Goal: Task Accomplishment & Management: Use online tool/utility

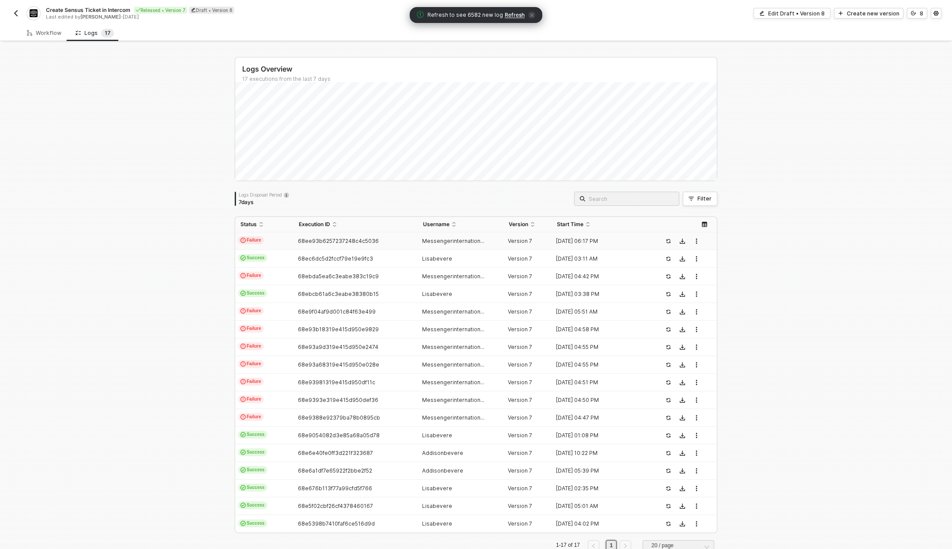
click at [21, 14] on div "Create Sensus Ticket in Intercom Released • Version 7 Draft • Version 8 Last ed…" at bounding box center [243, 13] width 465 height 14
click at [19, 12] on button "button" at bounding box center [16, 13] width 11 height 11
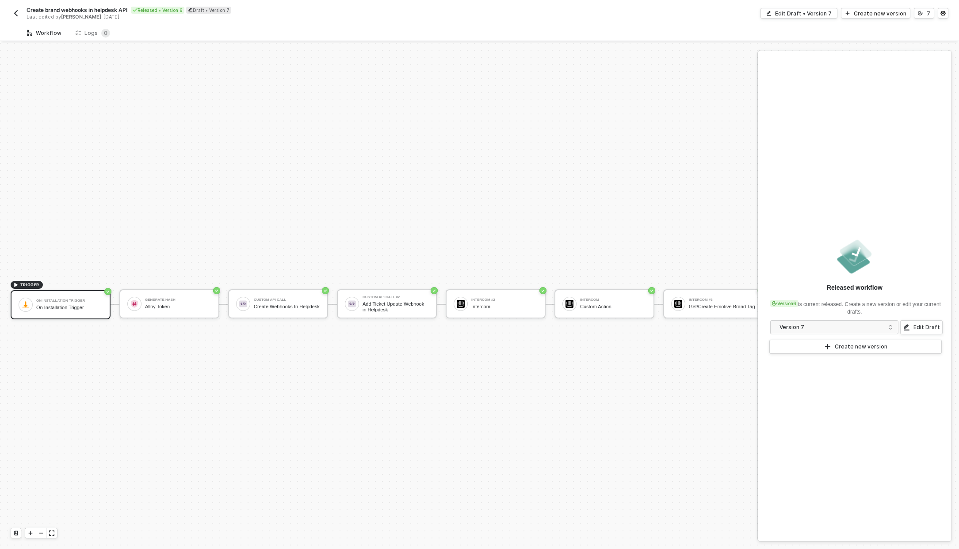
scroll to position [23, 0]
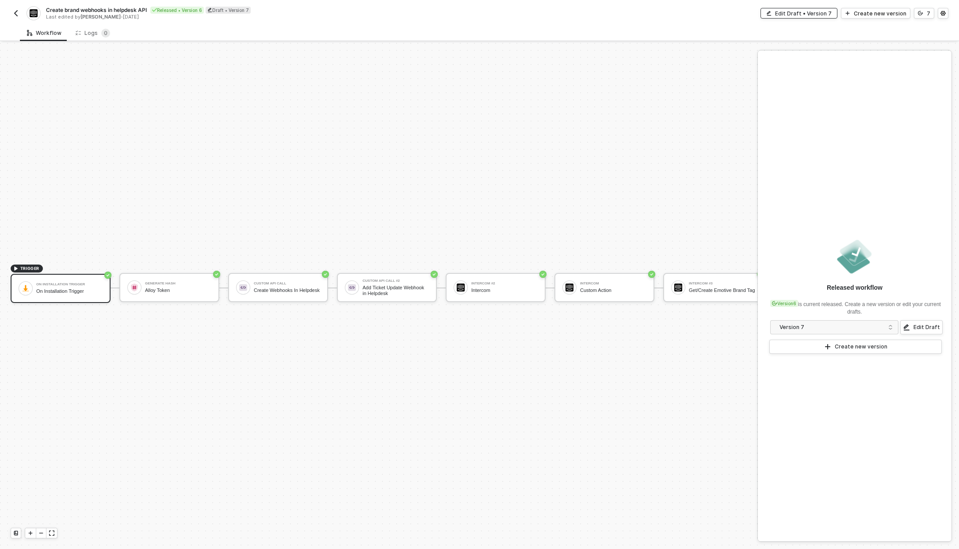
click at [828, 13] on div "Edit Draft • Version 7" at bounding box center [803, 14] width 57 height 8
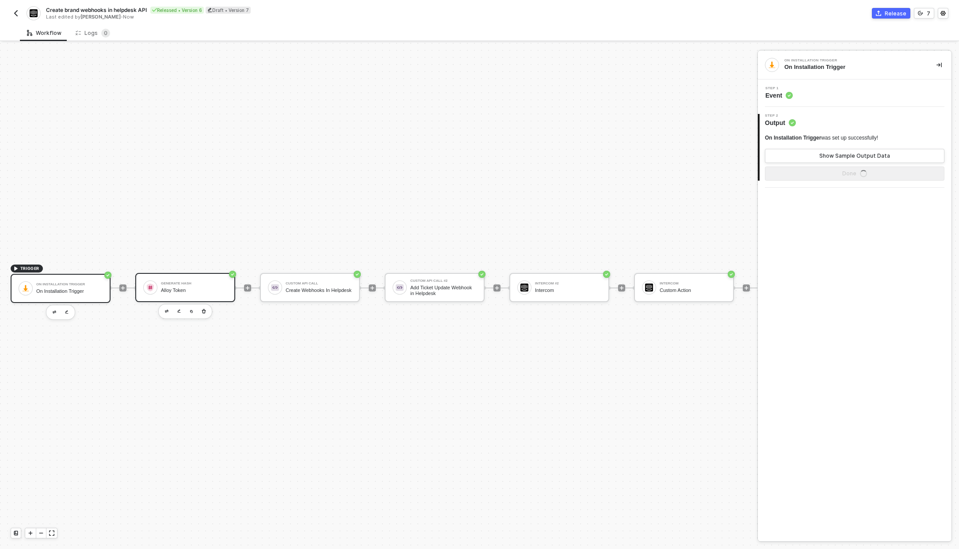
click at [186, 282] on div "Generate Hash" at bounding box center [194, 284] width 66 height 4
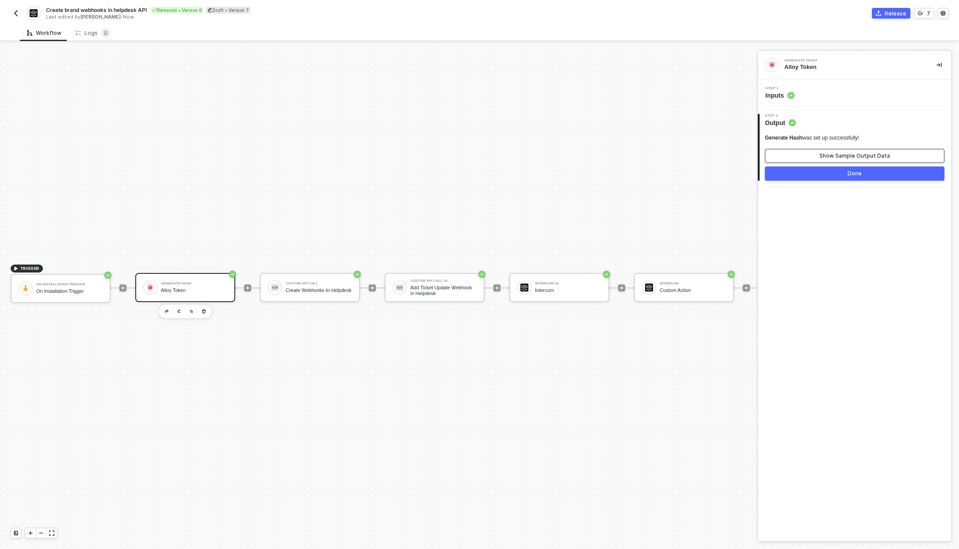
click at [853, 150] on button "Show Sample Output Data" at bounding box center [854, 156] width 179 height 14
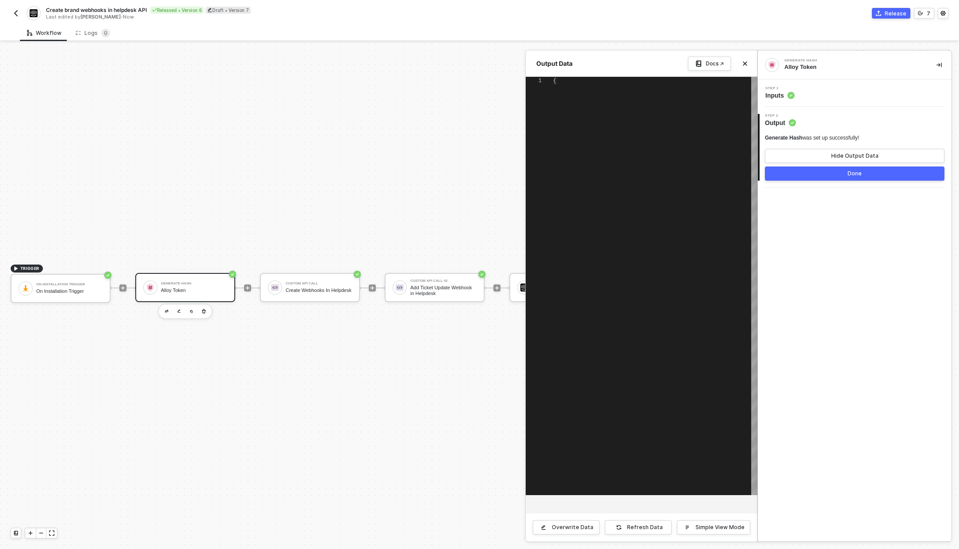
type textarea "{ "data": "335495a30153eebf18ee2e77482258637950d9eb1ed55596766cc2a87f1c22fc" }"
click at [315, 276] on div at bounding box center [479, 296] width 959 height 506
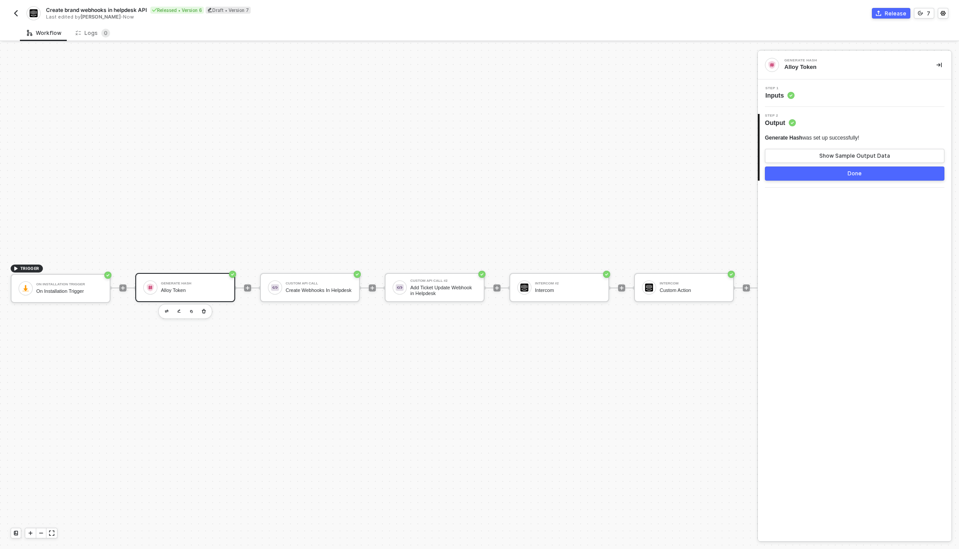
click at [315, 279] on div "Custom API Call Create Webhooks In Helpdesk" at bounding box center [319, 287] width 66 height 17
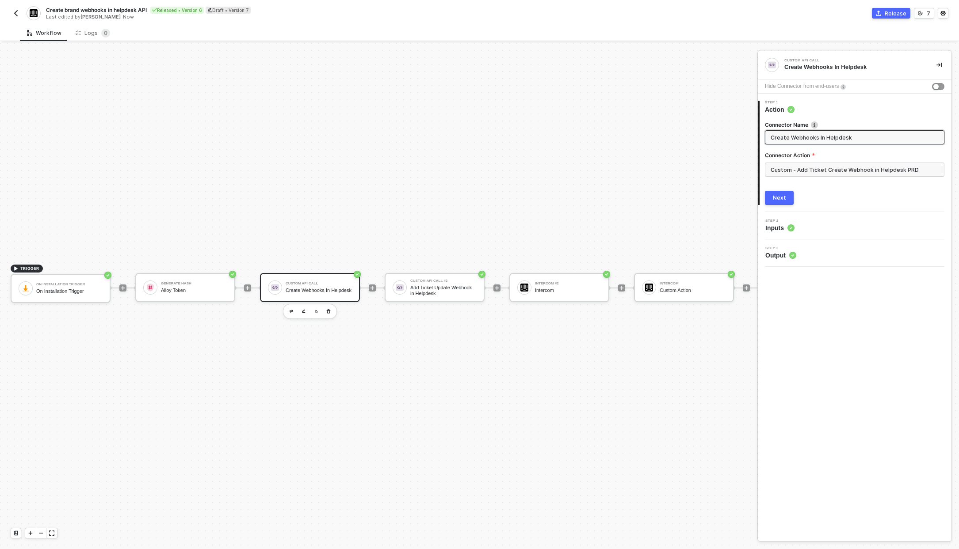
click at [773, 225] on span "Inputs" at bounding box center [779, 228] width 29 height 9
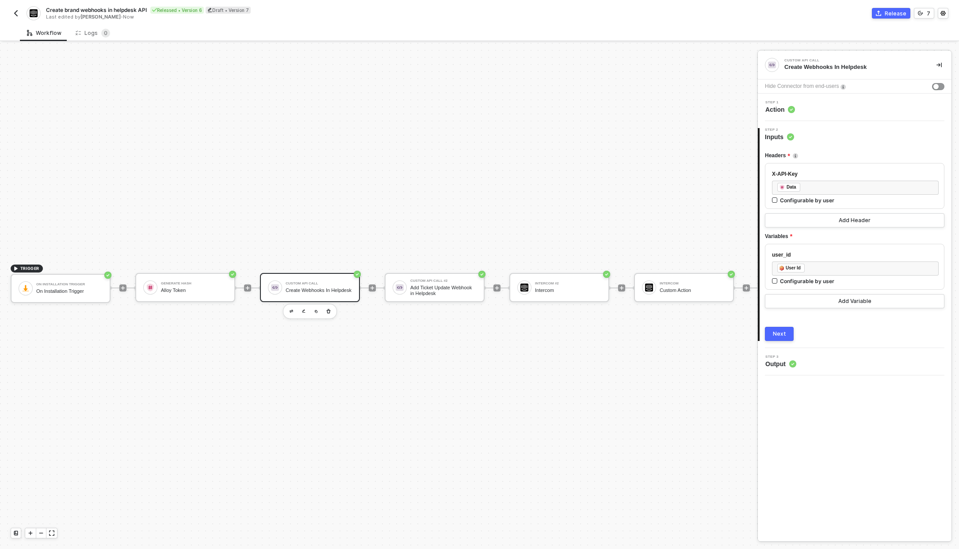
click at [779, 361] on span "Output" at bounding box center [780, 364] width 31 height 9
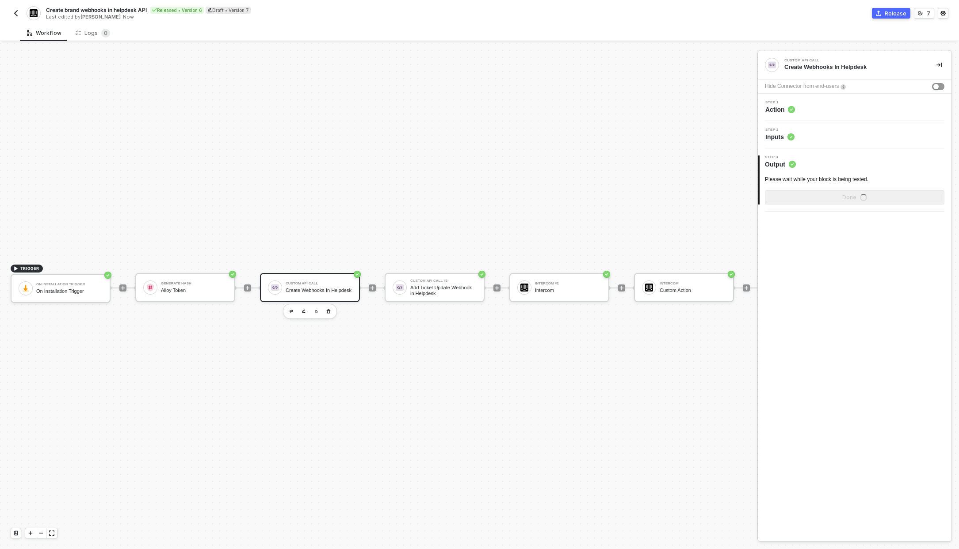
click at [781, 102] on span "Step 1" at bounding box center [780, 103] width 30 height 4
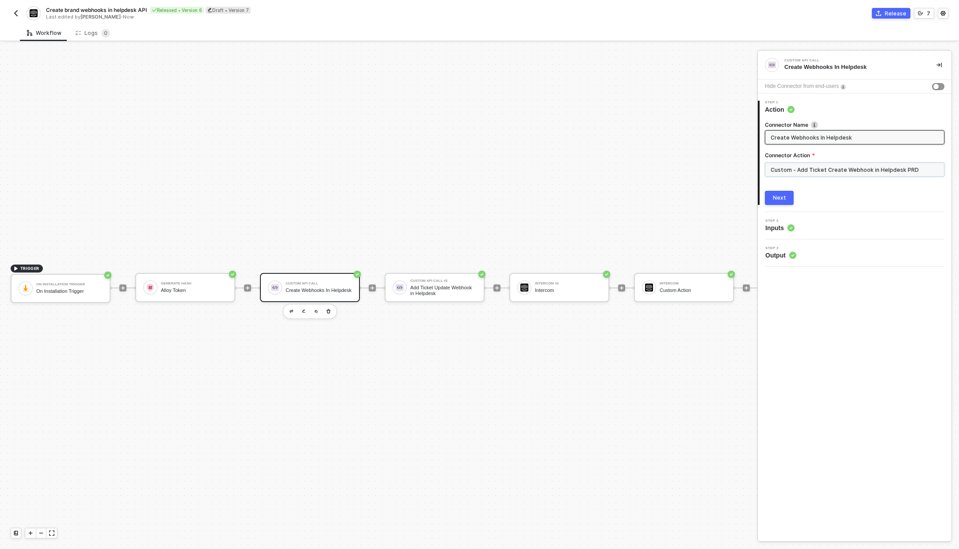
click at [798, 168] on input "Custom - Add Ticket Create Webhook in Helpdesk PRD" at bounding box center [854, 170] width 179 height 14
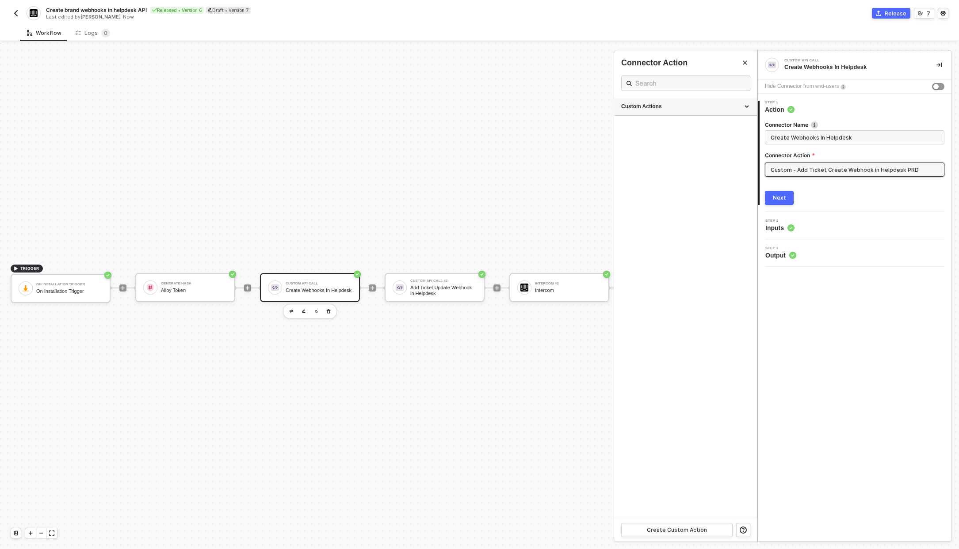
click at [749, 104] on div "Custom Actions" at bounding box center [685, 107] width 129 height 8
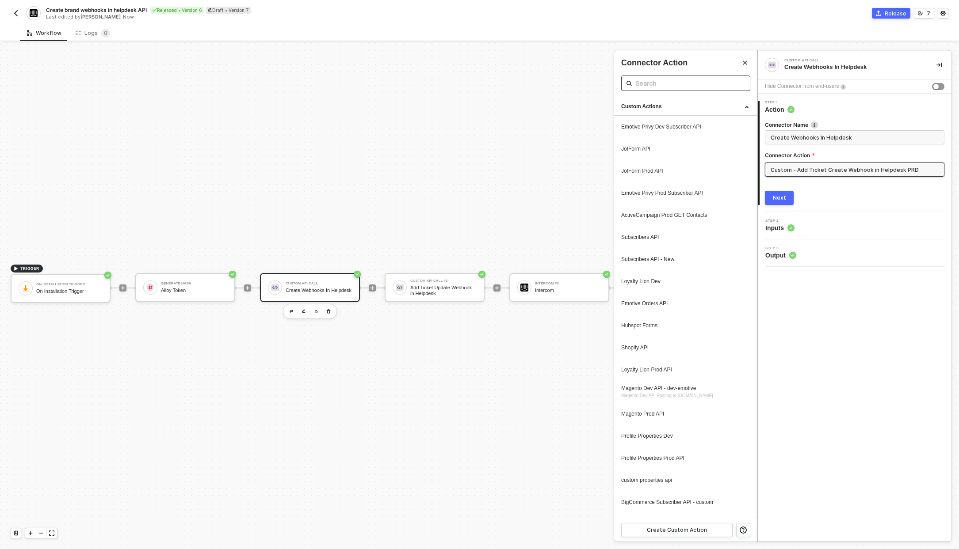
click at [681, 84] on input "text" at bounding box center [685, 83] width 101 height 11
click at [703, 84] on input "webhook" at bounding box center [685, 83] width 101 height 11
type input "ticket"
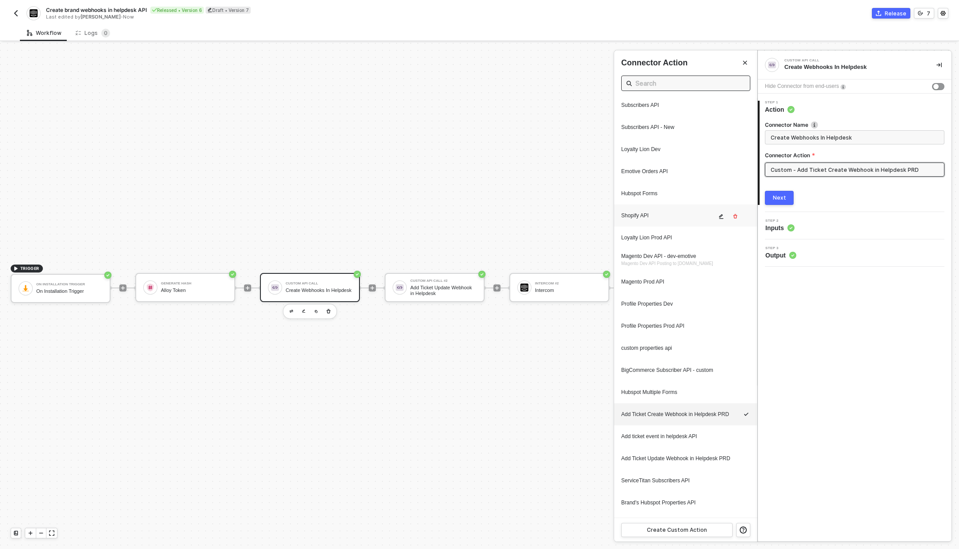
scroll to position [173, 0]
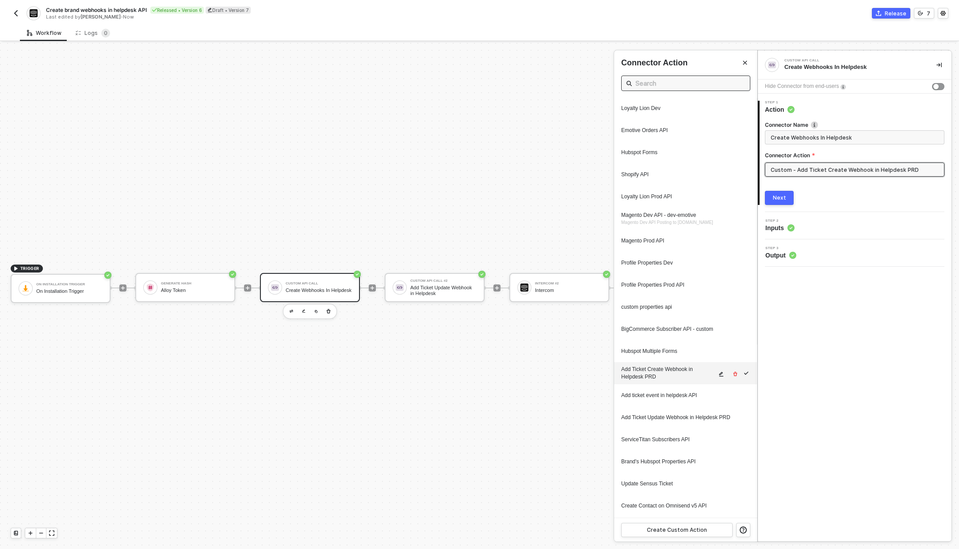
click at [692, 373] on div "Add Ticket Create Webhook in Helpdesk PRD" at bounding box center [668, 373] width 95 height 15
click at [719, 374] on icon "icon-edit" at bounding box center [721, 374] width 4 height 5
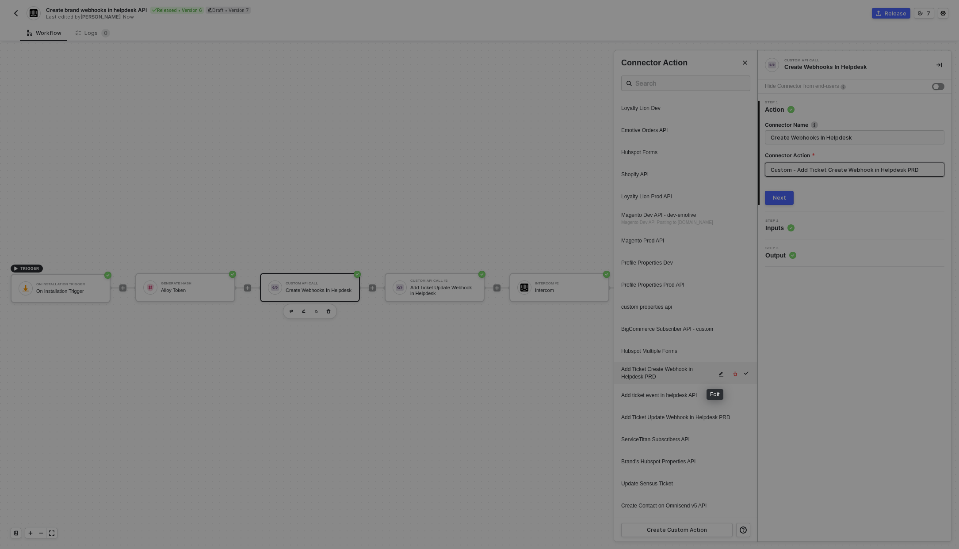
type textarea "HTTP/1.1 400 Bad Request { "message": "Error: Error : {\"message\":\"Request fa…"
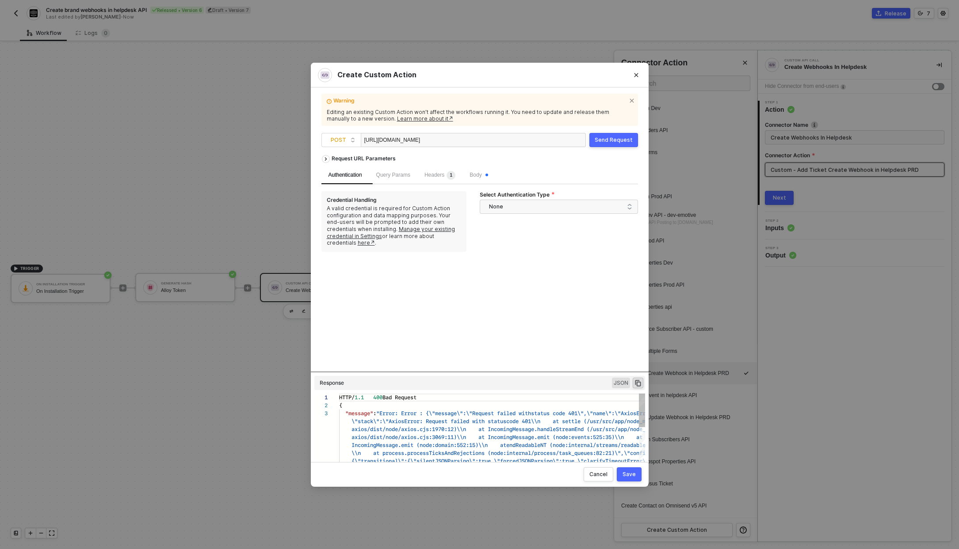
scroll to position [16, 0]
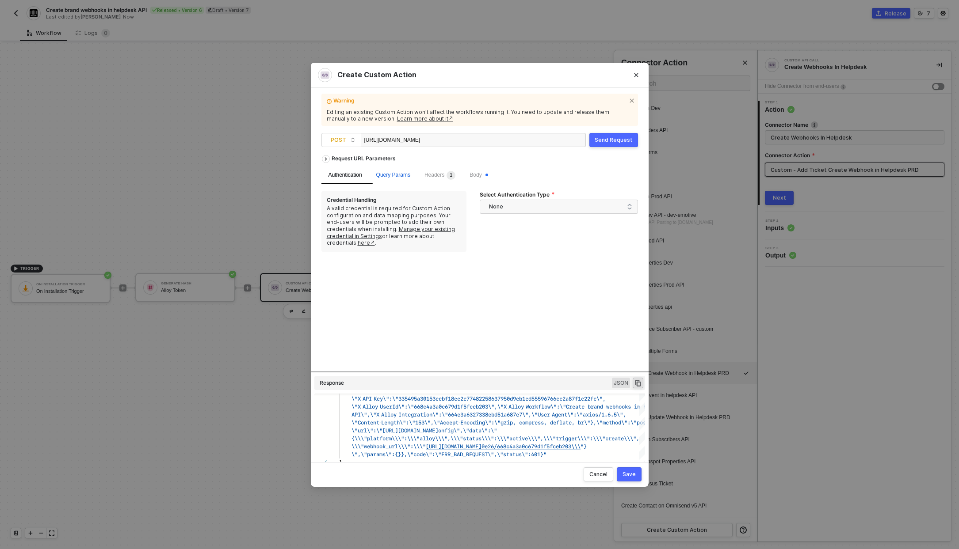
click at [395, 173] on span "Query Params" at bounding box center [393, 175] width 34 height 6
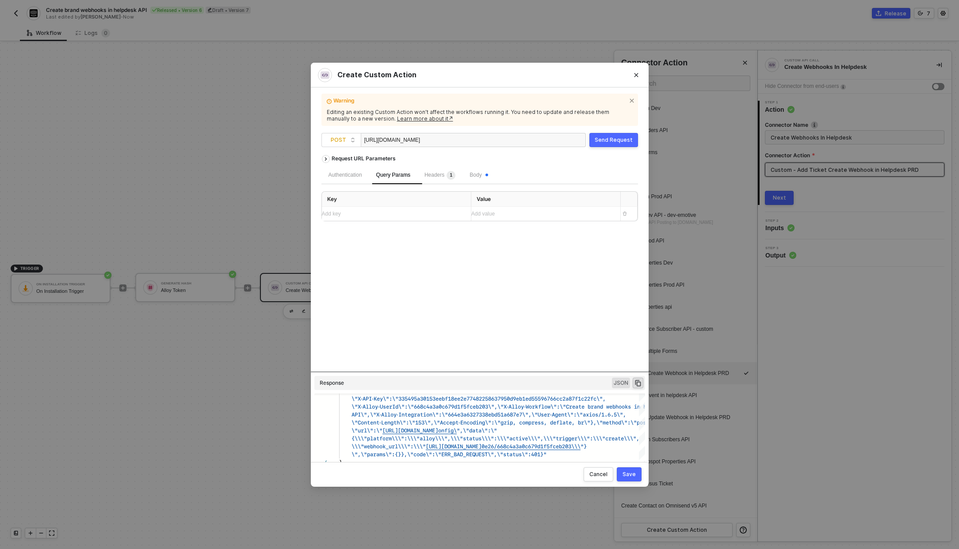
click at [424, 173] on div "Headers 1" at bounding box center [439, 176] width 45 height 18
click at [473, 173] on div "Body" at bounding box center [478, 176] width 32 height 18
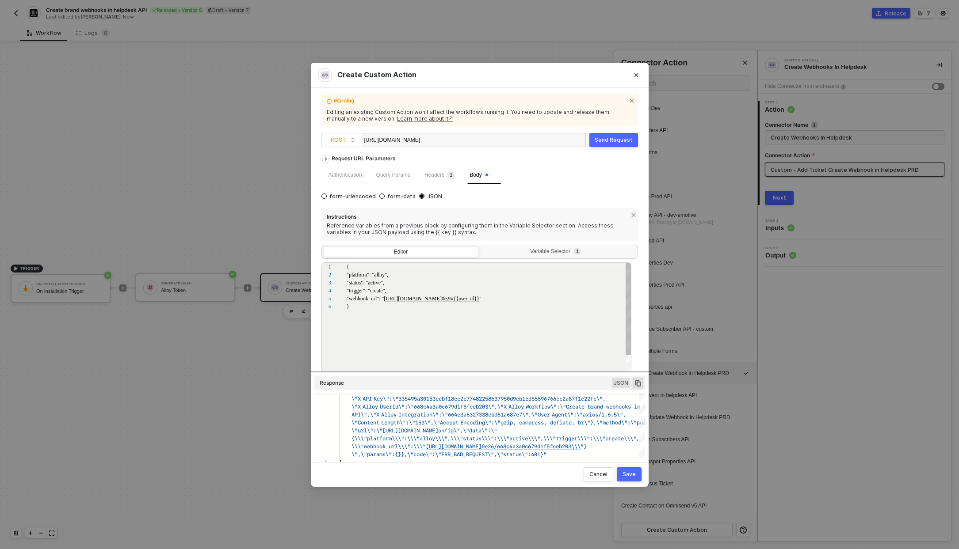
scroll to position [40, 0]
click at [328, 158] on icon "icon-arrow-right" at bounding box center [325, 159] width 7 height 4
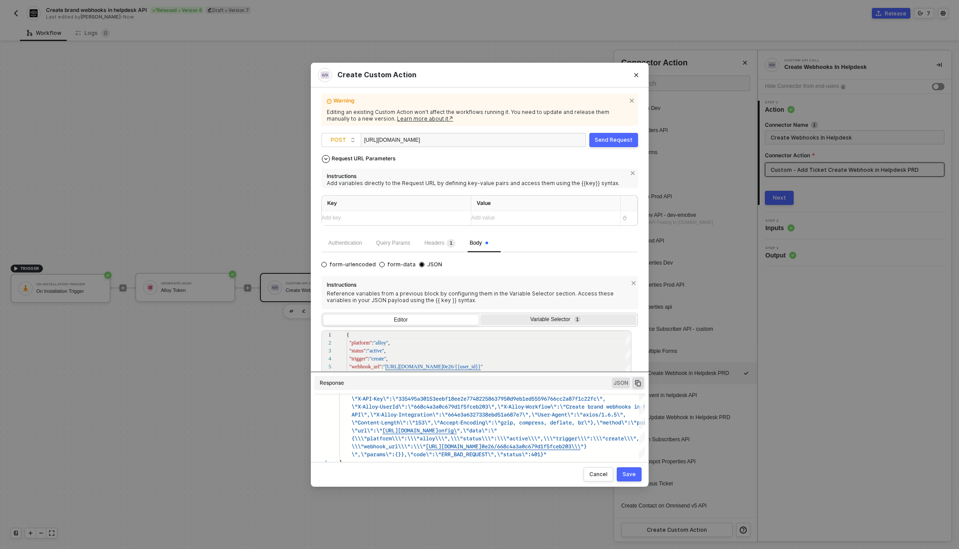
click at [526, 320] on div "Variable Selector 1" at bounding box center [557, 319] width 144 height 7
click at [480, 315] on input "Variable Selector 1" at bounding box center [480, 315] width 0 height 0
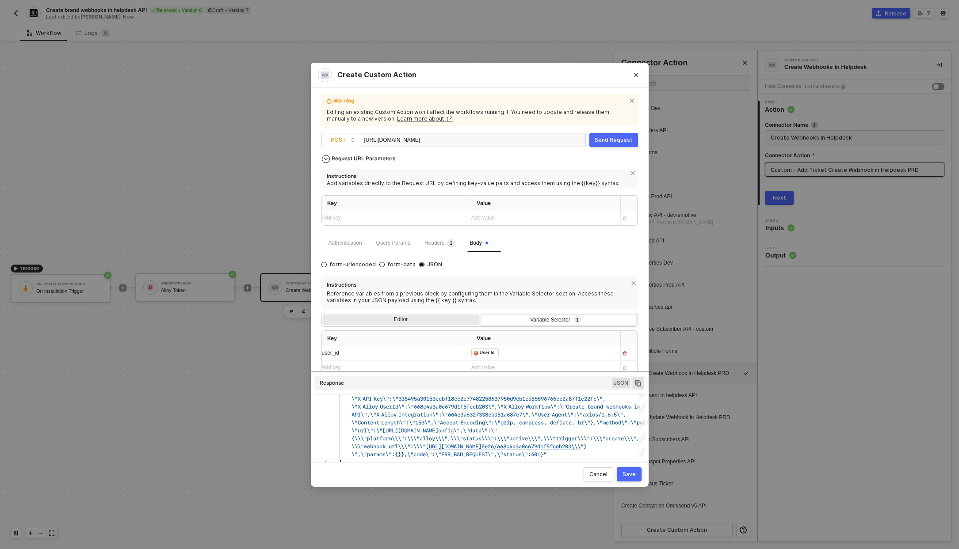
click at [449, 322] on div "Editor" at bounding box center [401, 321] width 156 height 12
click at [323, 315] on input "Editor" at bounding box center [323, 315] width 0 height 0
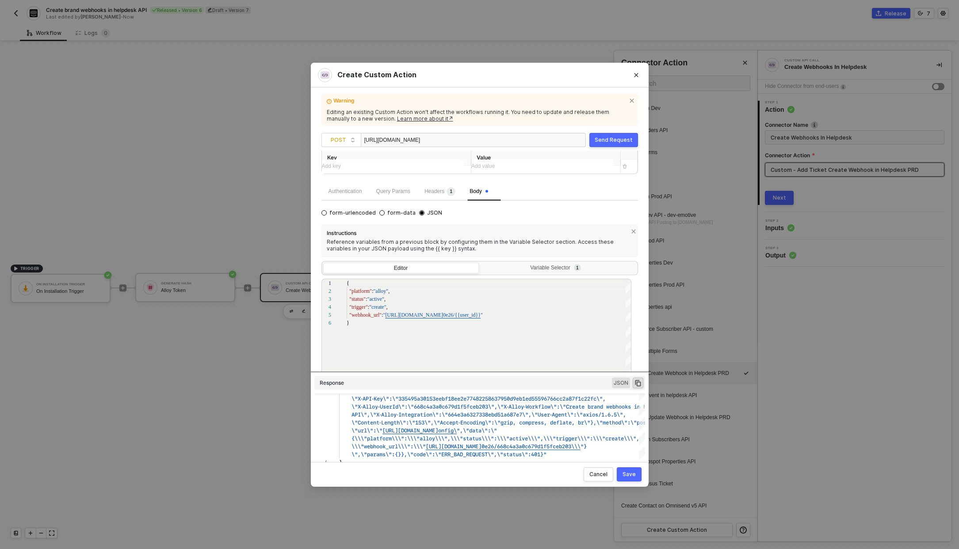
scroll to position [53, 0]
click at [592, 479] on button "Cancel" at bounding box center [598, 475] width 30 height 14
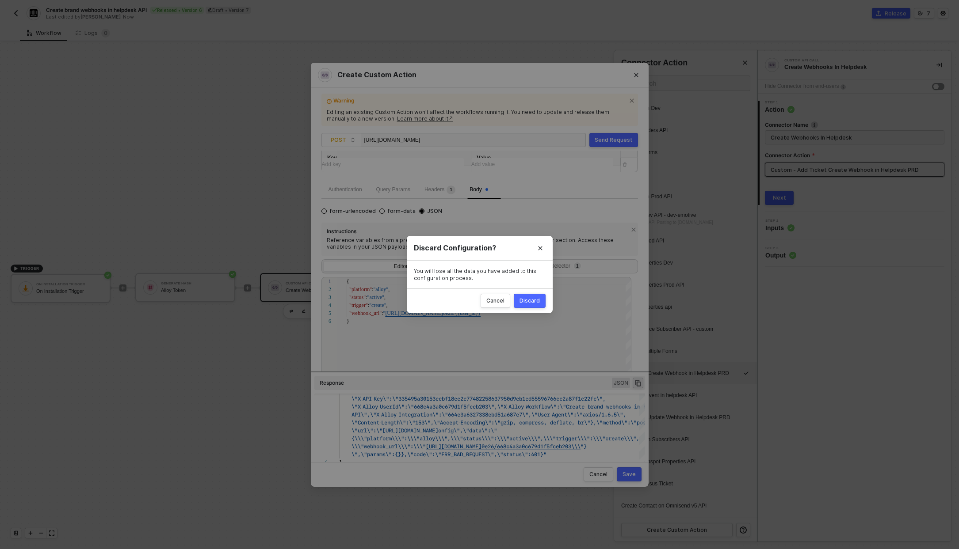
click at [529, 302] on div "Discard" at bounding box center [529, 300] width 20 height 7
radio input "true"
radio input "false"
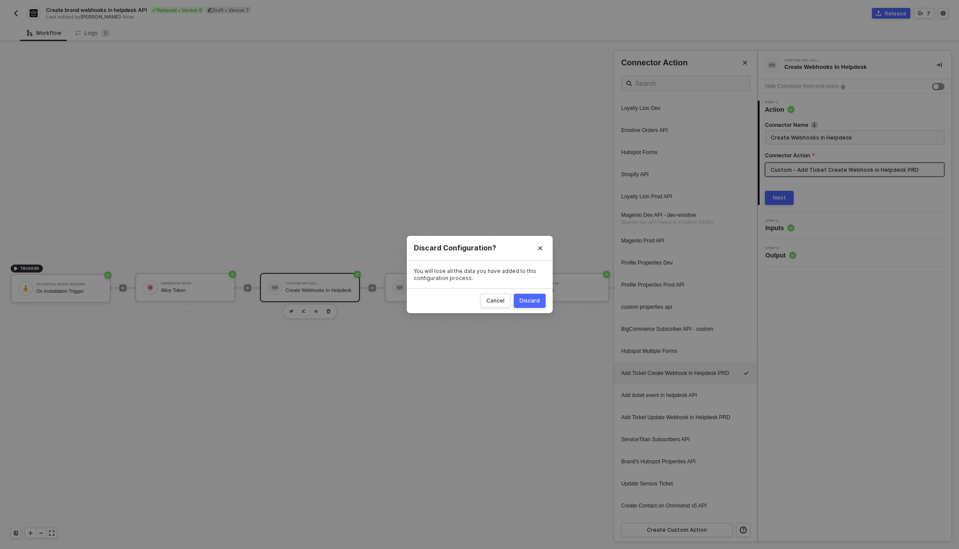
scroll to position [0, 0]
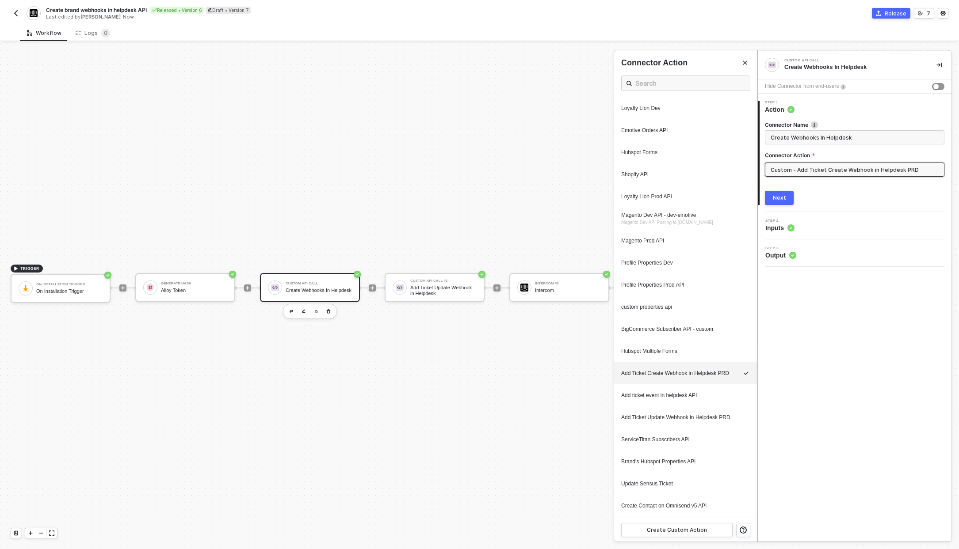
click at [467, 285] on div at bounding box center [479, 296] width 959 height 506
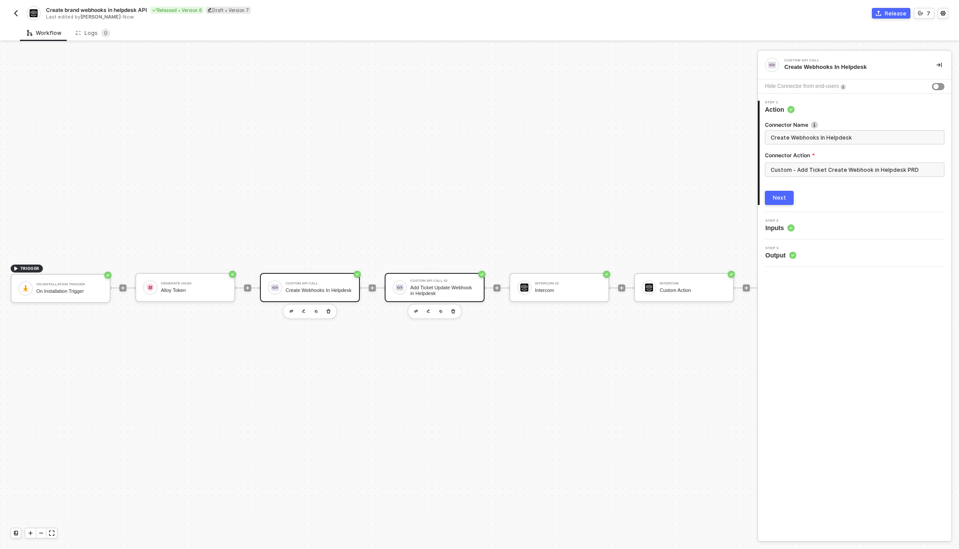
click at [448, 285] on div "Add Ticket Update Webhook in Helpdesk" at bounding box center [443, 290] width 66 height 11
click at [424, 306] on button "button" at bounding box center [428, 311] width 11 height 11
click at [868, 169] on input "Custom - Add Ticket Update Webhook in Helpdesk PRD" at bounding box center [854, 170] width 179 height 14
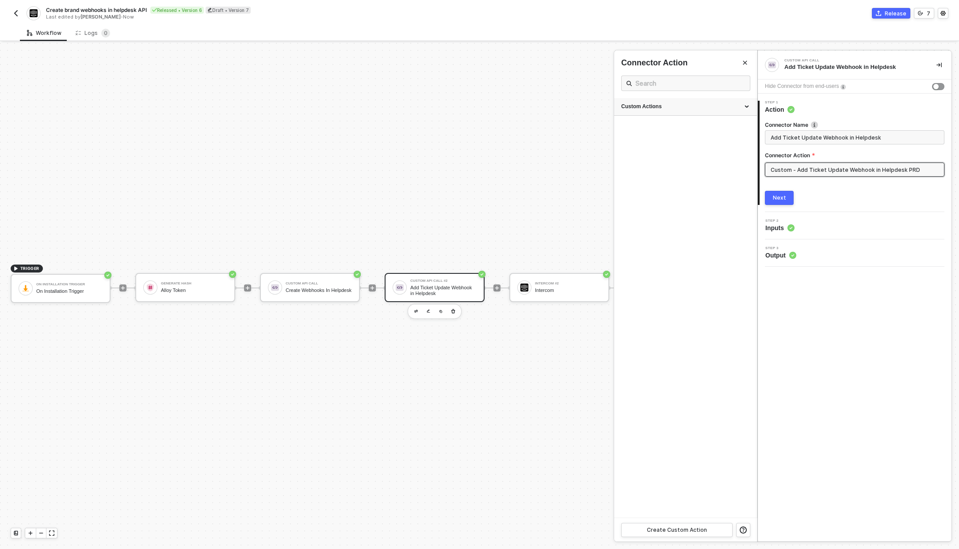
click at [705, 107] on div "Custom Actions" at bounding box center [685, 107] width 129 height 8
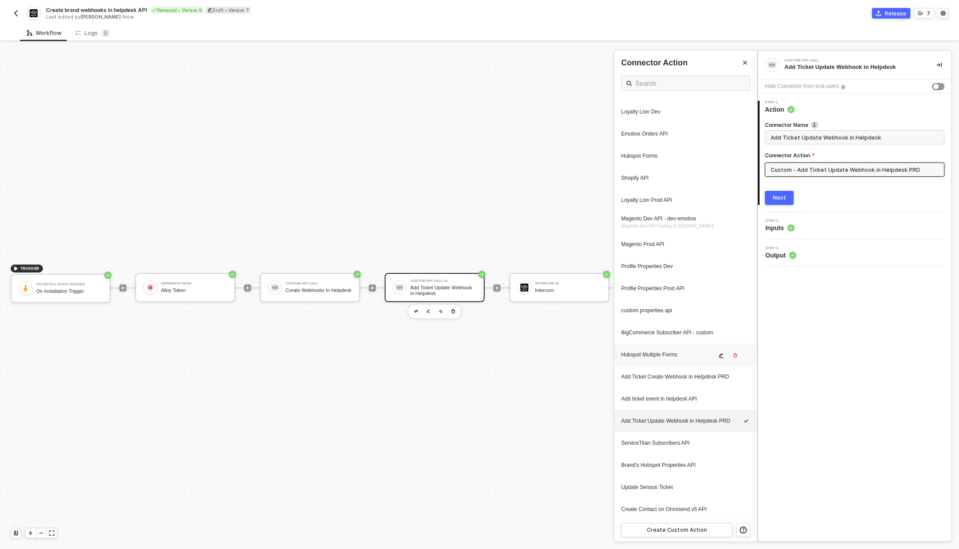
scroll to position [186, 0]
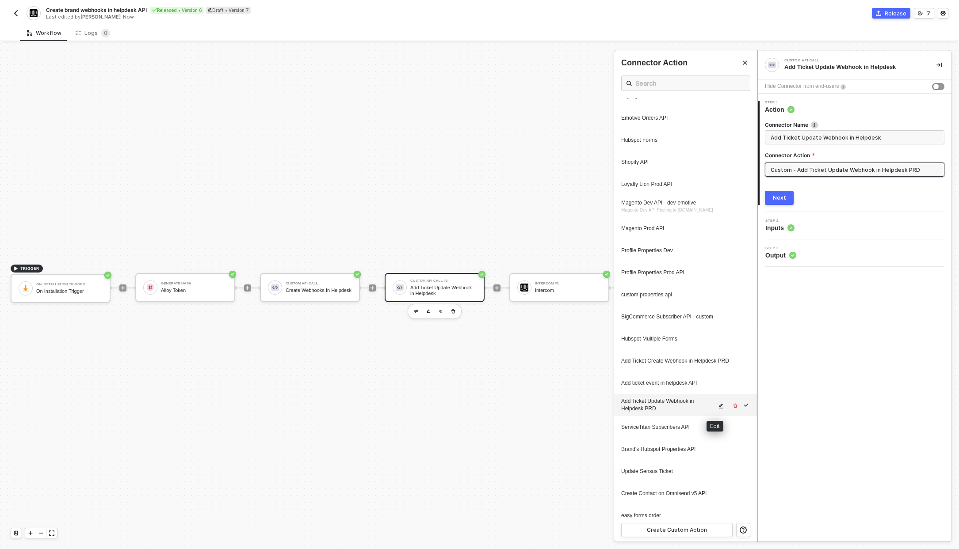
click at [718, 404] on icon "icon-edit" at bounding box center [720, 406] width 5 height 5
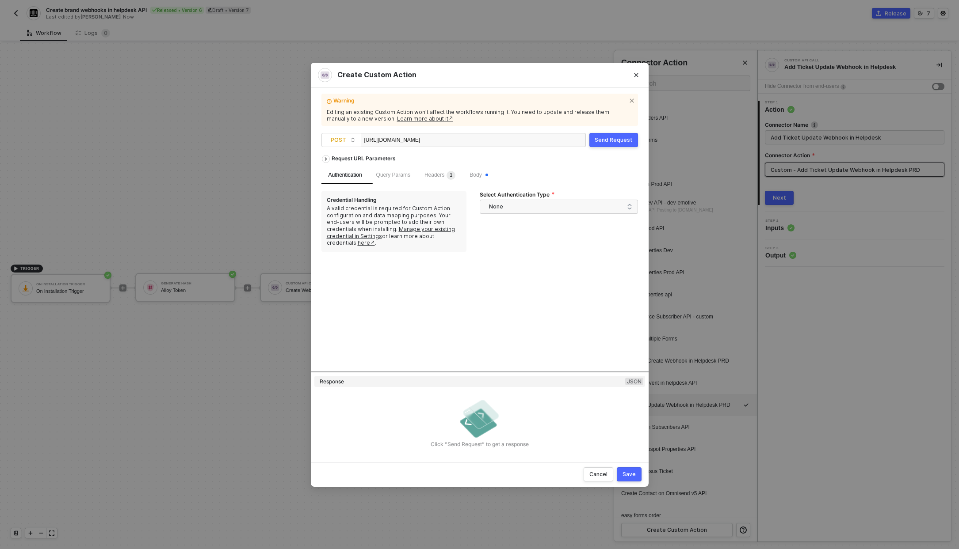
click at [393, 179] on div "Query Params" at bounding box center [393, 176] width 48 height 18
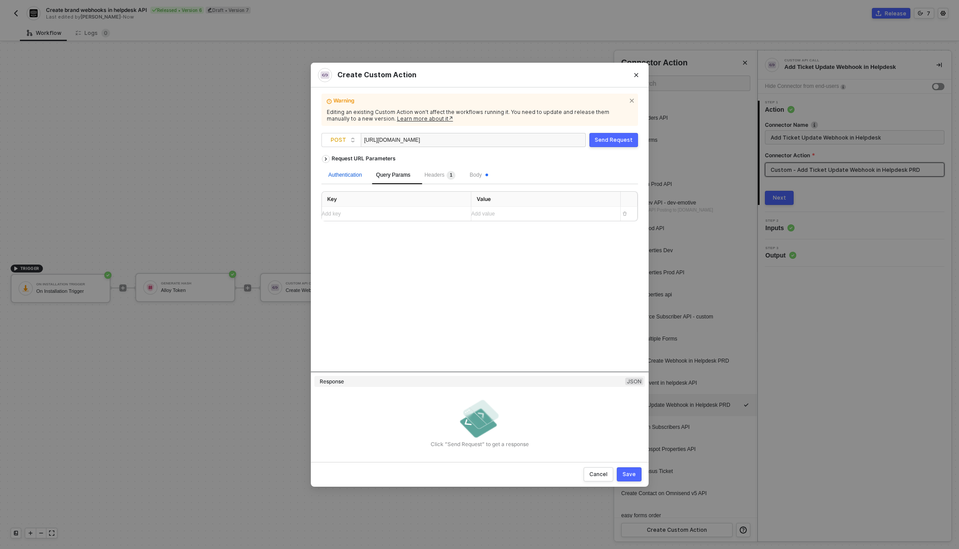
click at [344, 178] on div "Authentication" at bounding box center [345, 175] width 34 height 8
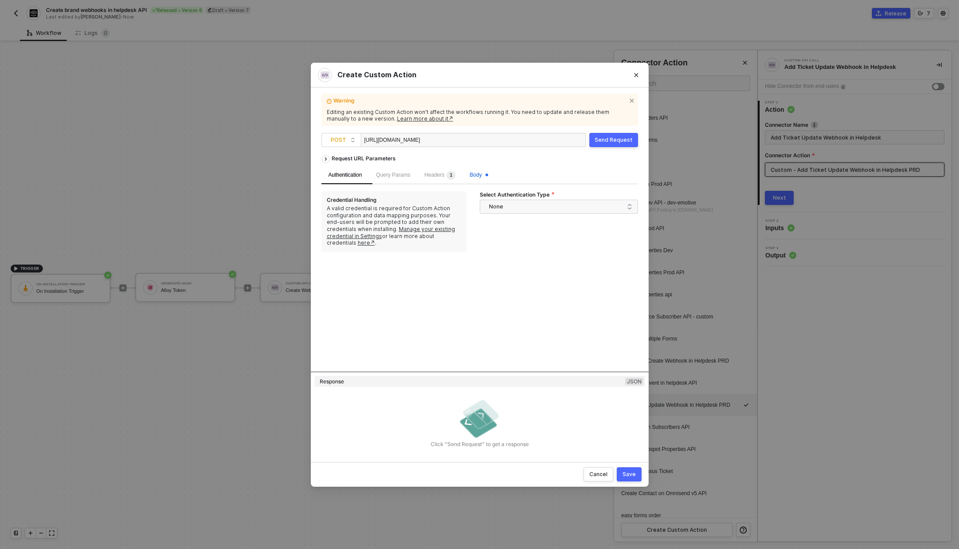
click at [479, 172] on span "Body" at bounding box center [478, 175] width 18 height 6
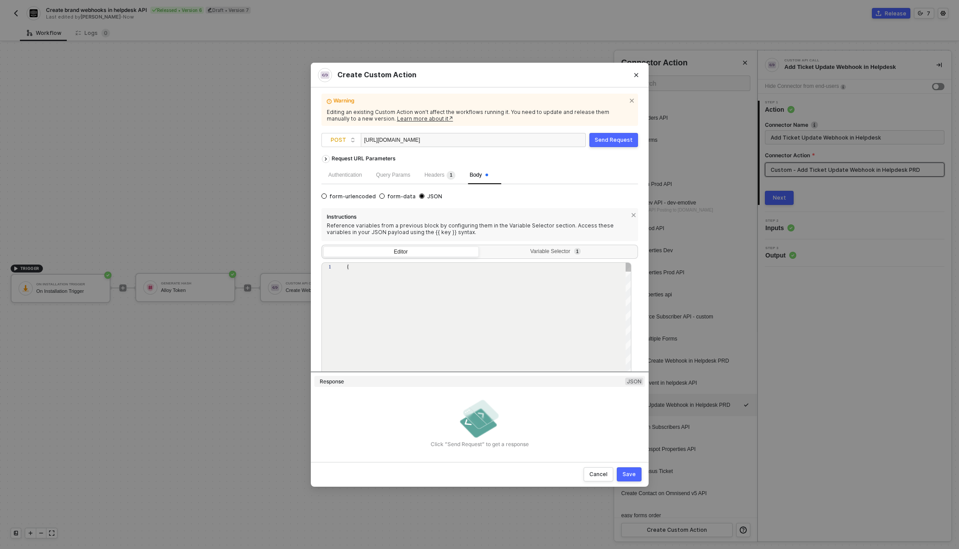
type textarea "{ "platform": "alloy", "status": "active", "trigger": "update", "webhook_url": …"
click at [448, 173] on span "Headers 1" at bounding box center [439, 175] width 31 height 6
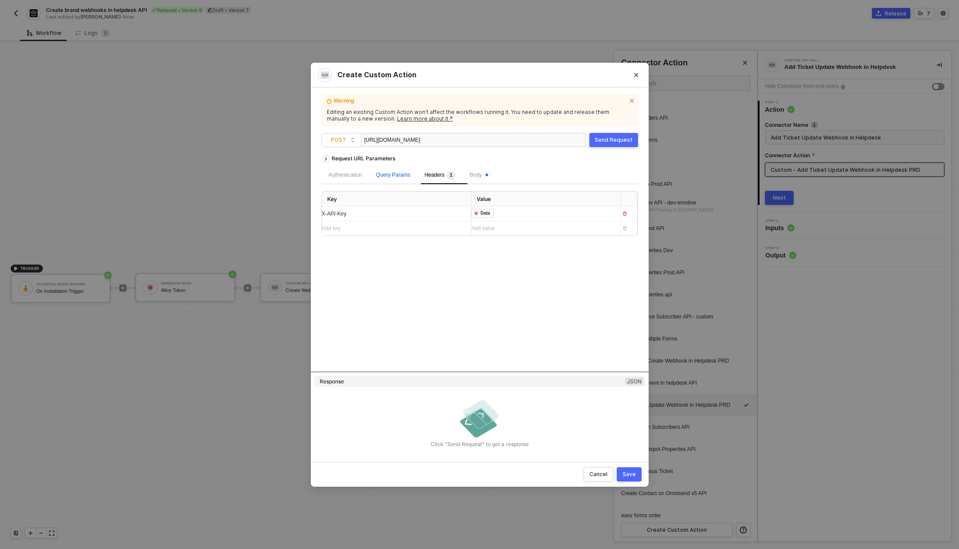
click at [391, 176] on span "Query Params" at bounding box center [393, 175] width 34 height 6
click at [601, 471] on div "Cancel" at bounding box center [598, 474] width 18 height 7
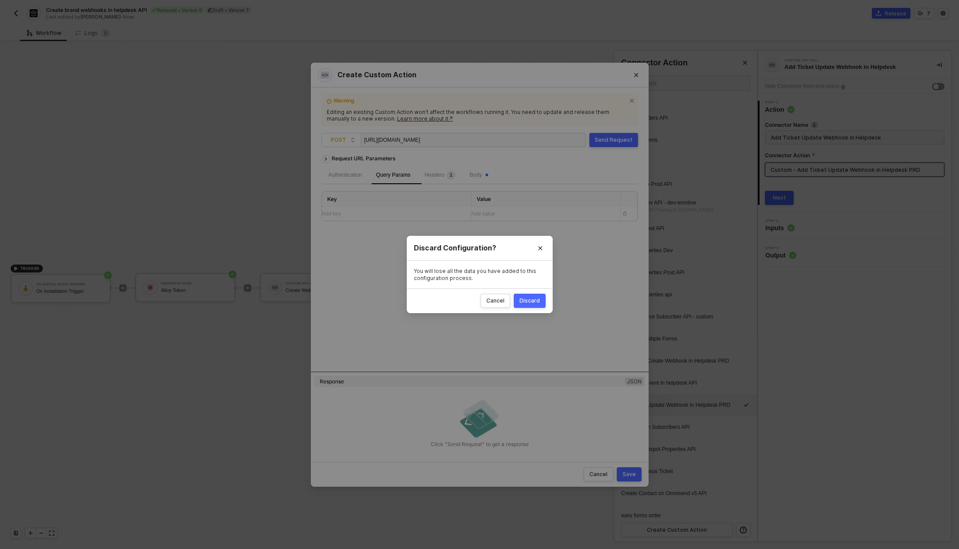
click at [526, 298] on div "Discard" at bounding box center [529, 300] width 20 height 7
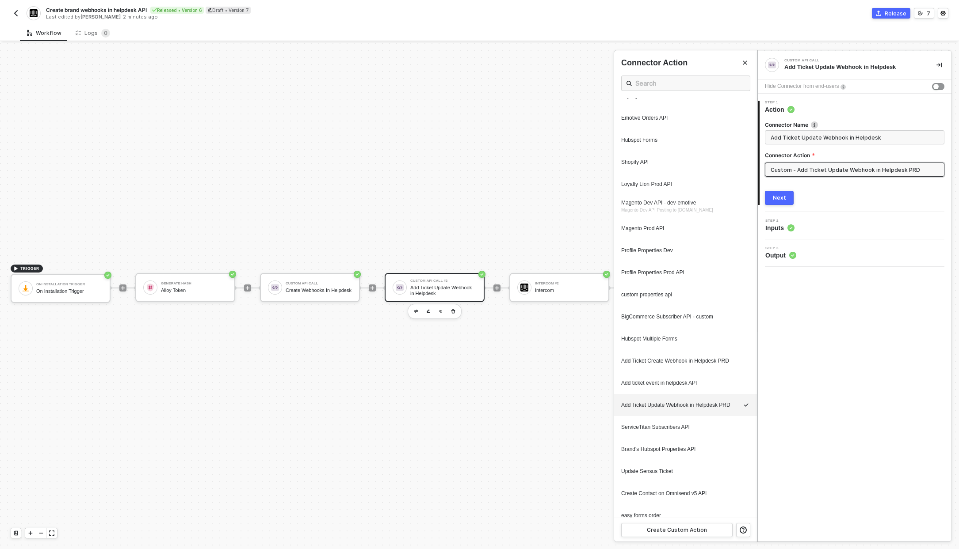
click at [567, 283] on div at bounding box center [479, 296] width 959 height 506
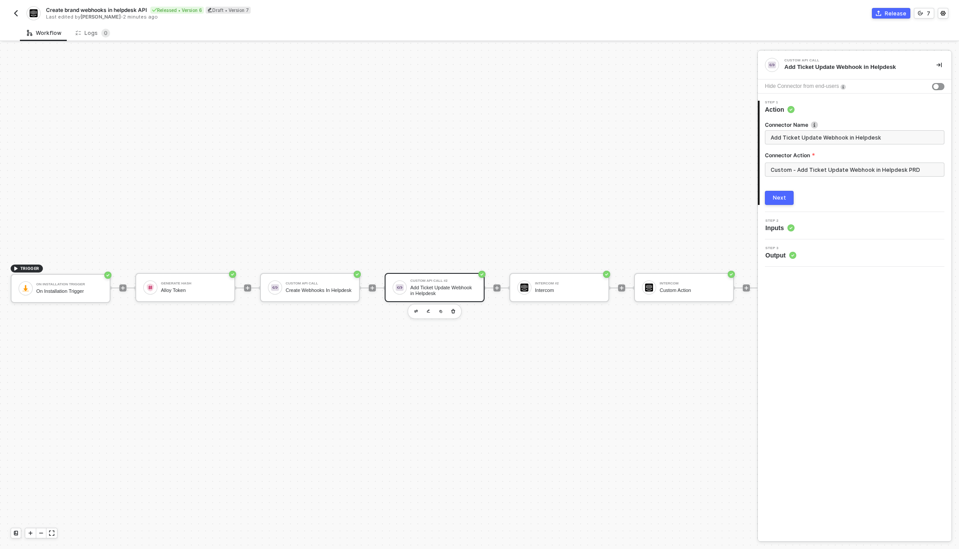
click at [567, 288] on div "Intercom" at bounding box center [568, 291] width 66 height 6
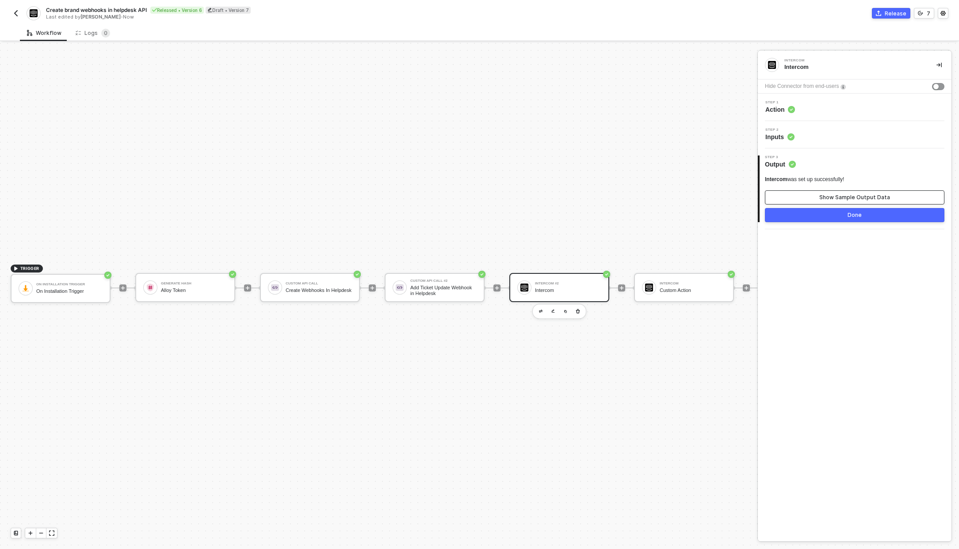
click at [831, 196] on div "Show Sample Output Data" at bounding box center [854, 197] width 71 height 7
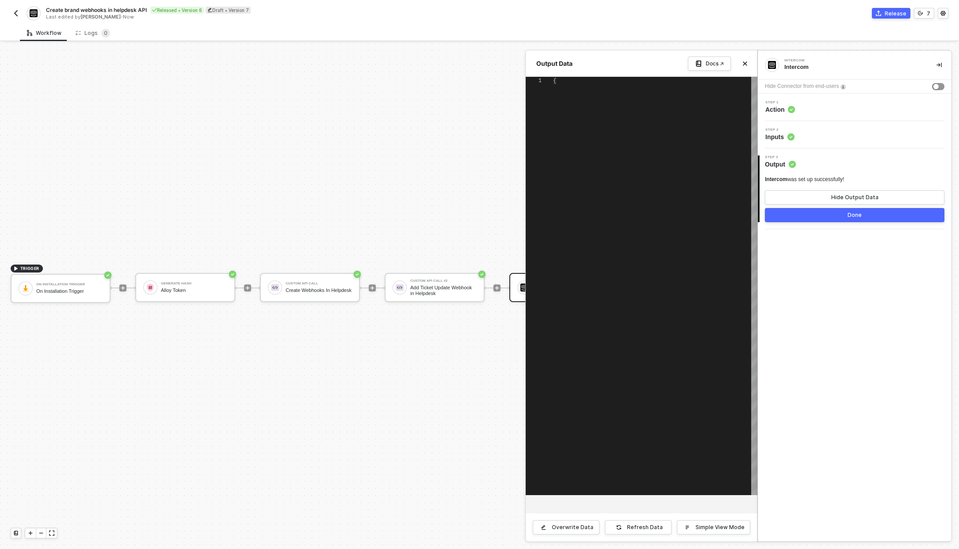
type textarea "{ "data": { "type": "admin", "id": "7611372", "email": "eng-integrations@emotiv…"
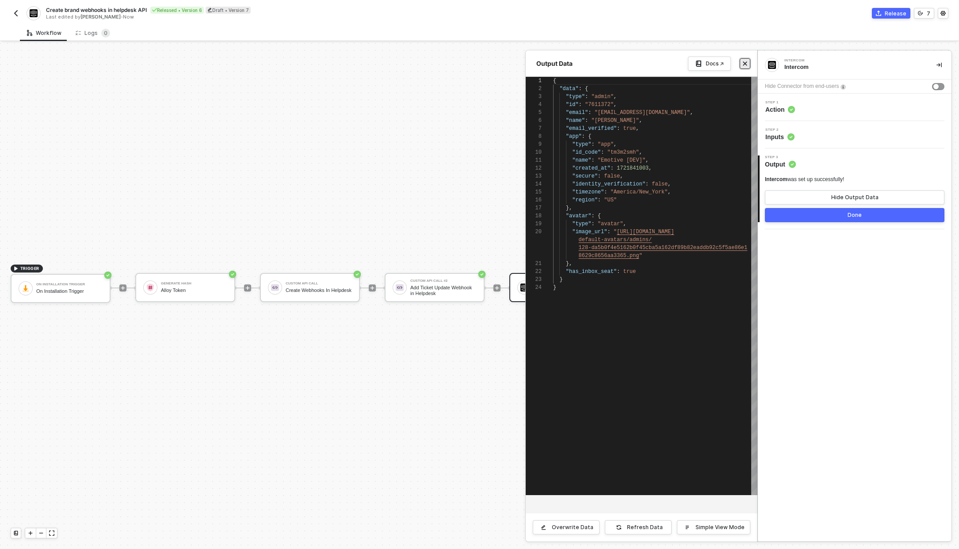
click at [744, 66] on icon "icon-close" at bounding box center [744, 63] width 5 height 5
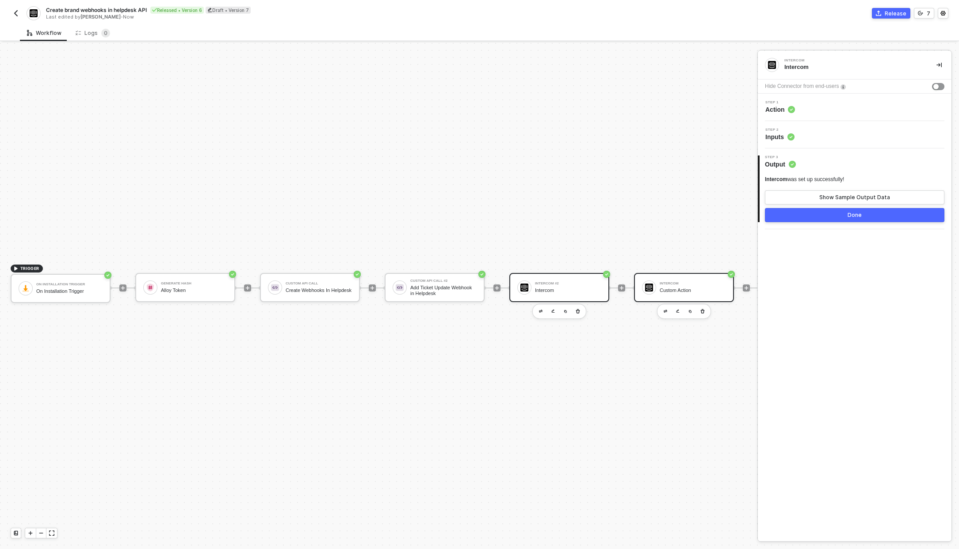
click at [695, 280] on div "Intercom Custom Action" at bounding box center [692, 287] width 66 height 17
click at [773, 135] on span "Inputs" at bounding box center [779, 137] width 29 height 9
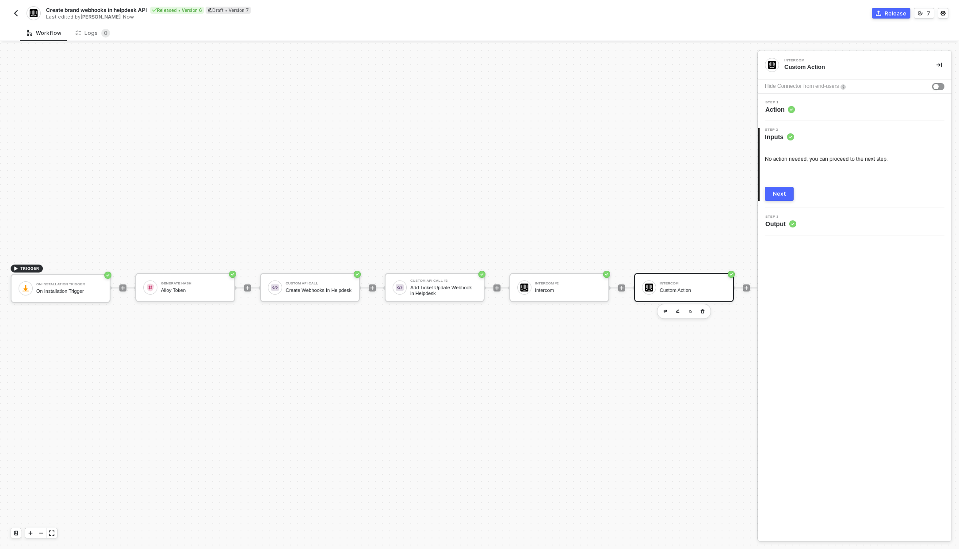
click at [774, 106] on span "Action" at bounding box center [780, 109] width 30 height 9
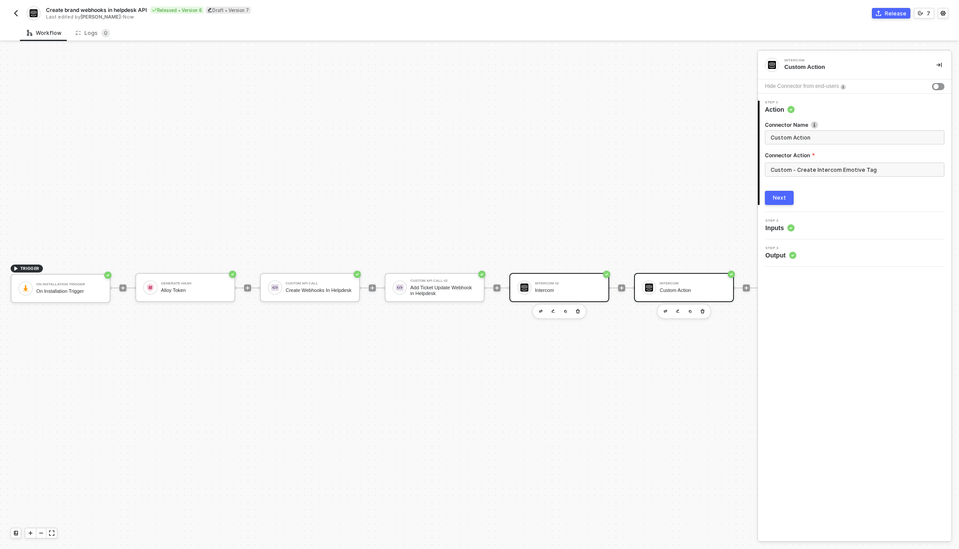
click at [585, 282] on div "Intercom #2" at bounding box center [568, 284] width 66 height 4
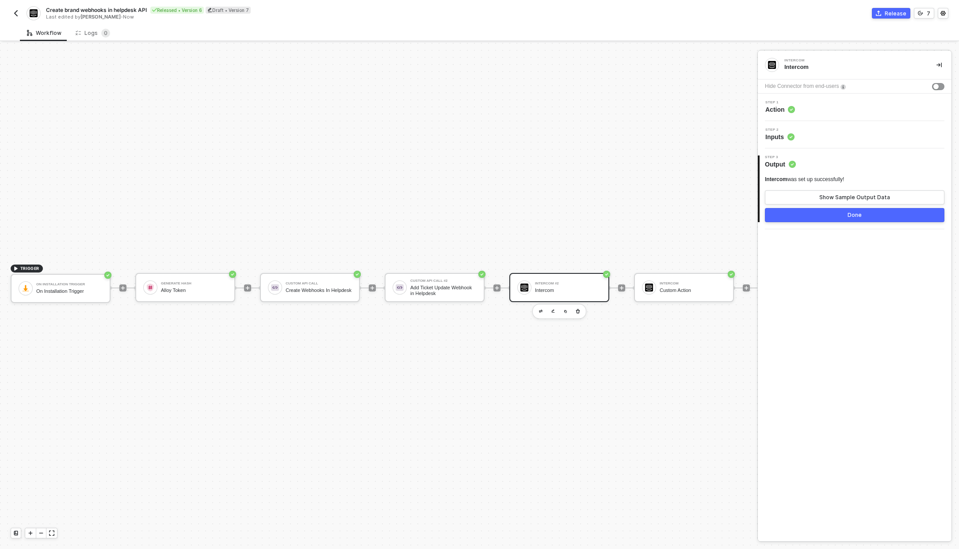
click at [833, 105] on div "Step 1 Action" at bounding box center [855, 107] width 191 height 13
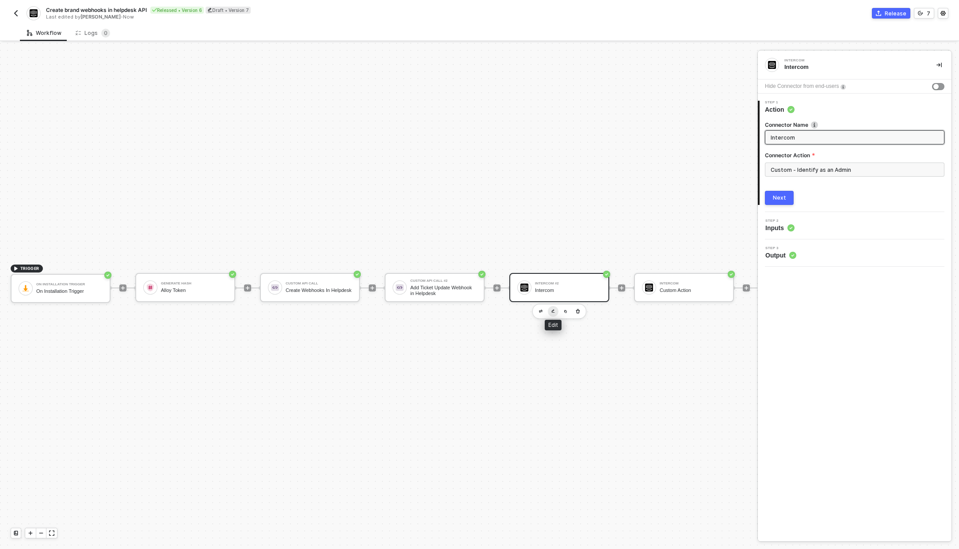
click at [550, 307] on button "button" at bounding box center [553, 311] width 11 height 11
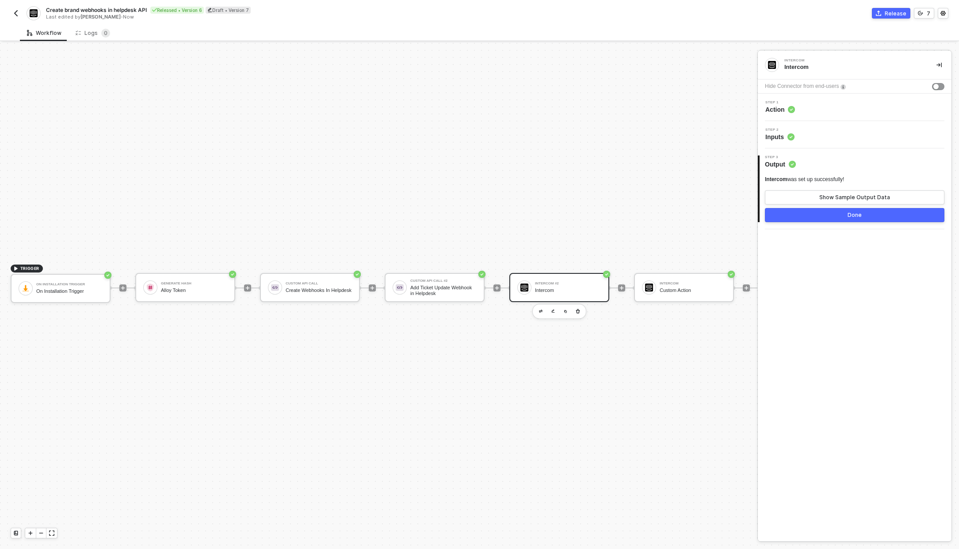
click at [799, 117] on div "Step 1 Action" at bounding box center [855, 107] width 194 height 27
click at [796, 110] on div "Step 1 Action" at bounding box center [855, 107] width 191 height 13
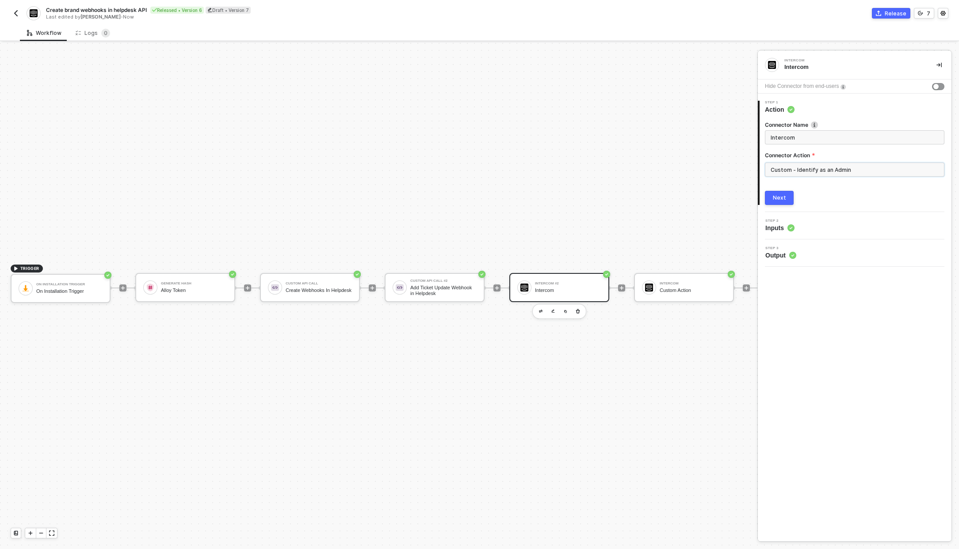
click at [815, 168] on input "Custom - Identify as an Admin" at bounding box center [854, 170] width 179 height 14
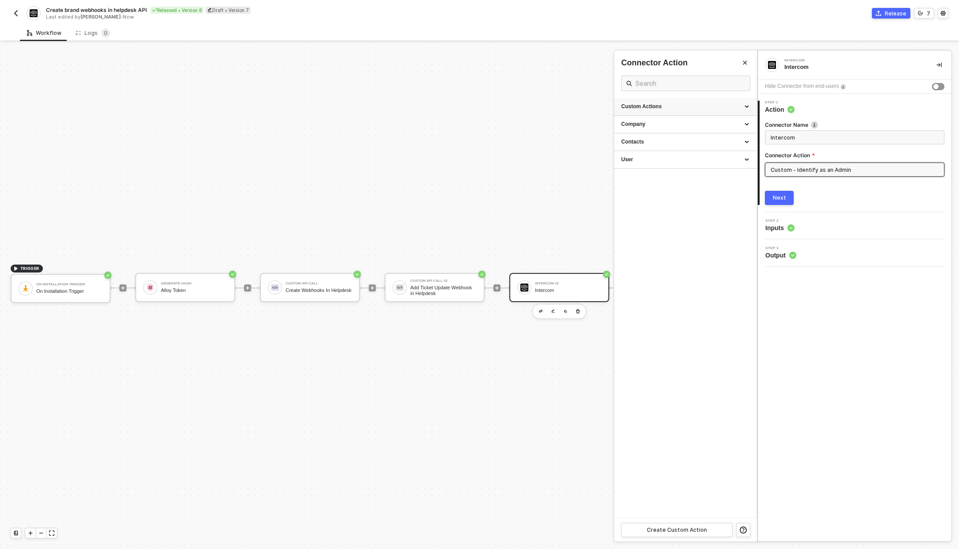
click at [742, 107] on div "Custom Actions" at bounding box center [685, 107] width 129 height 8
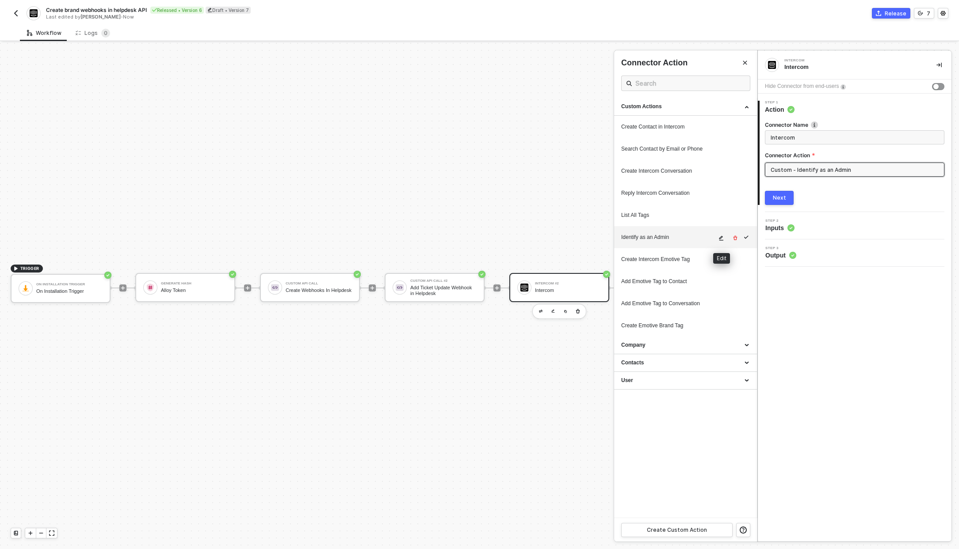
click at [725, 239] on button "button" at bounding box center [721, 238] width 11 height 11
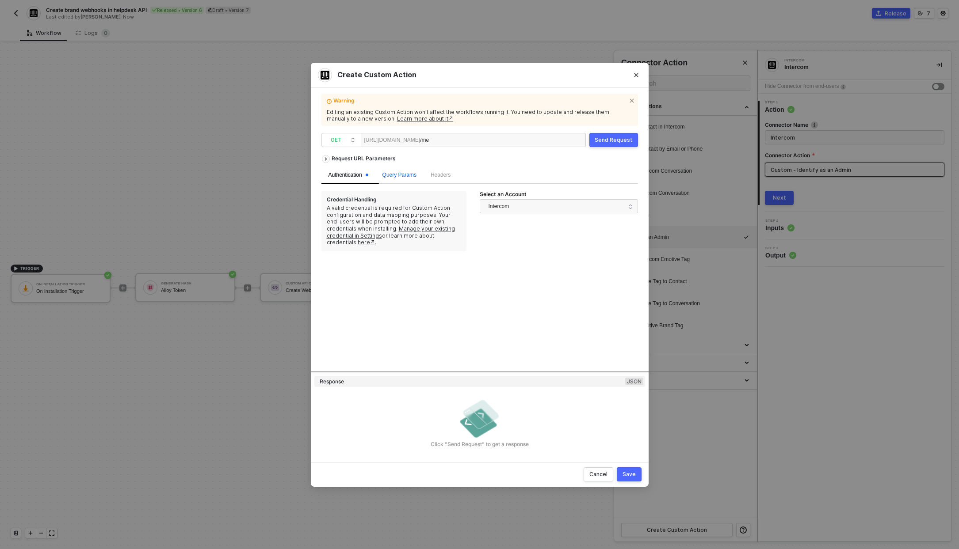
click at [397, 175] on span "Query Params" at bounding box center [399, 175] width 34 height 6
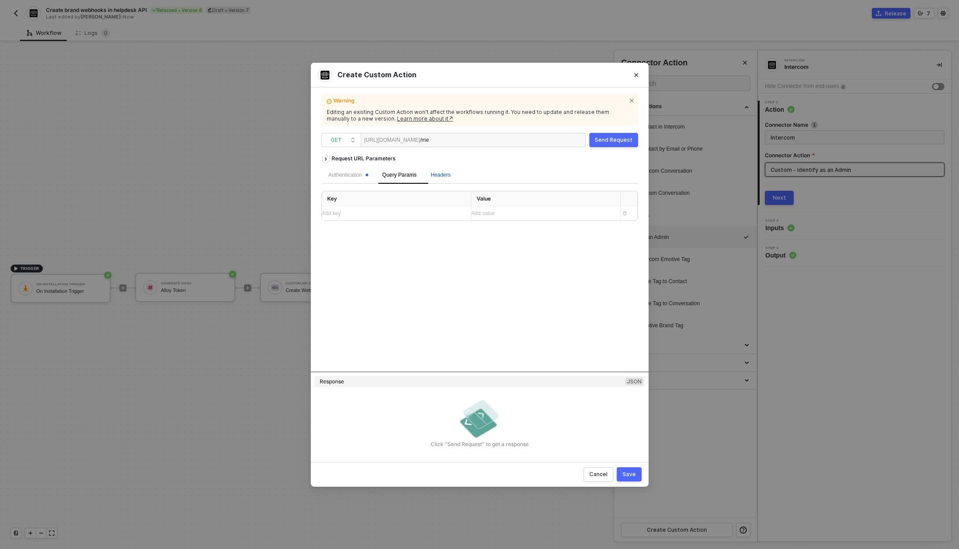
click at [439, 172] on span "Headers" at bounding box center [440, 175] width 20 height 6
click at [585, 477] on button "Cancel" at bounding box center [598, 475] width 30 height 14
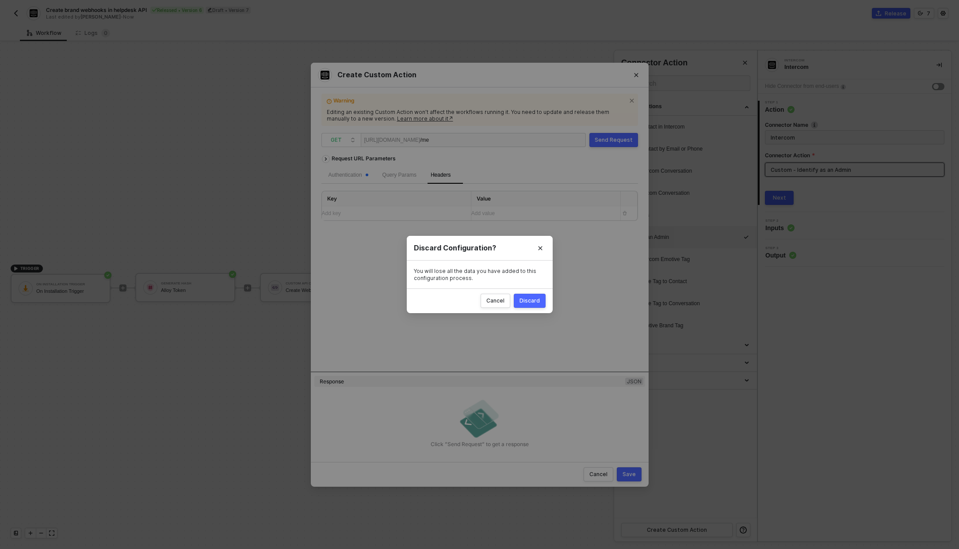
click at [527, 297] on div "Discard" at bounding box center [529, 300] width 20 height 7
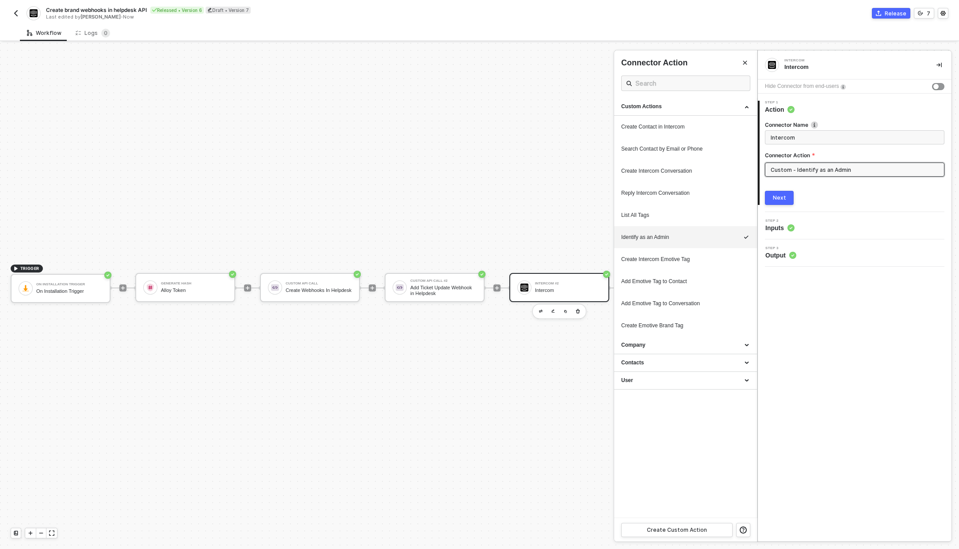
click at [318, 279] on div at bounding box center [479, 296] width 959 height 506
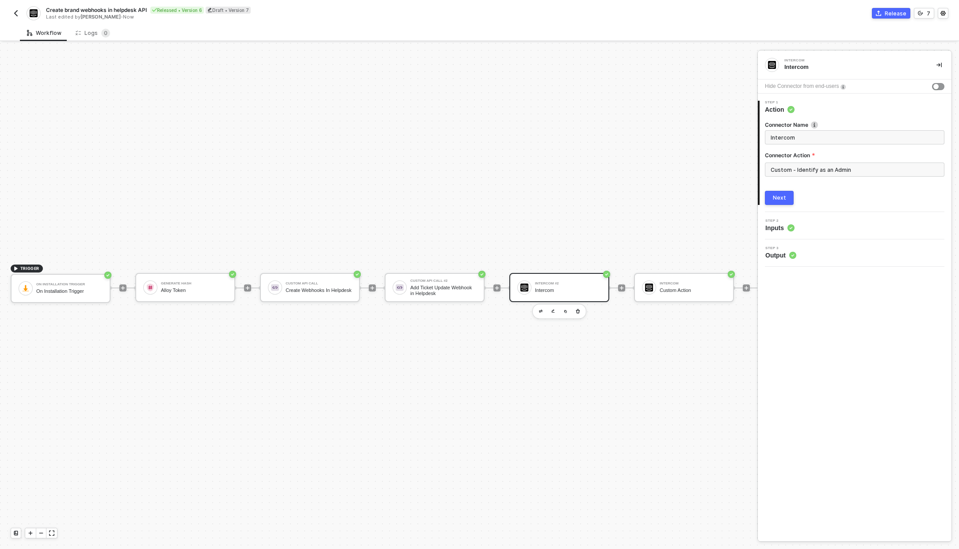
click at [15, 14] on img "button" at bounding box center [15, 13] width 7 height 7
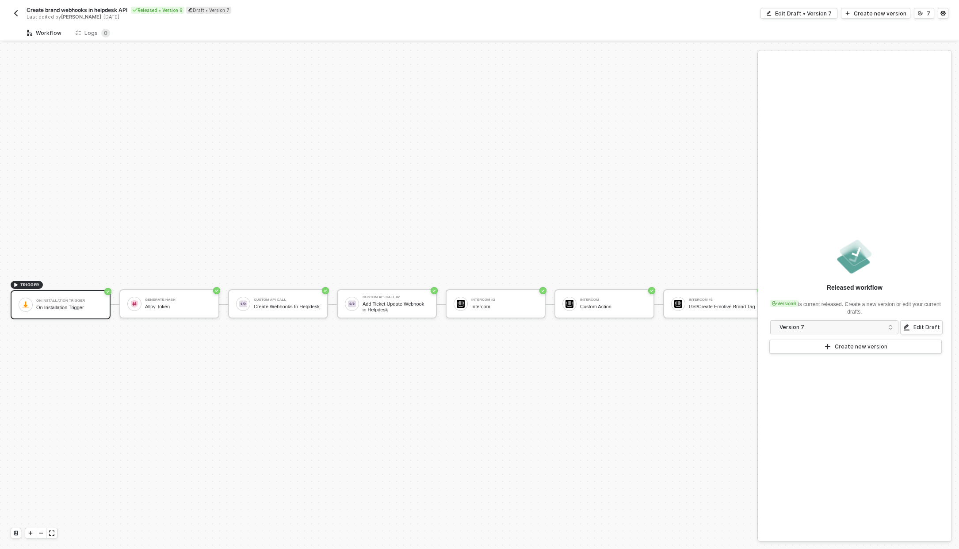
scroll to position [23, 0]
